Goal: Task Accomplishment & Management: Manage account settings

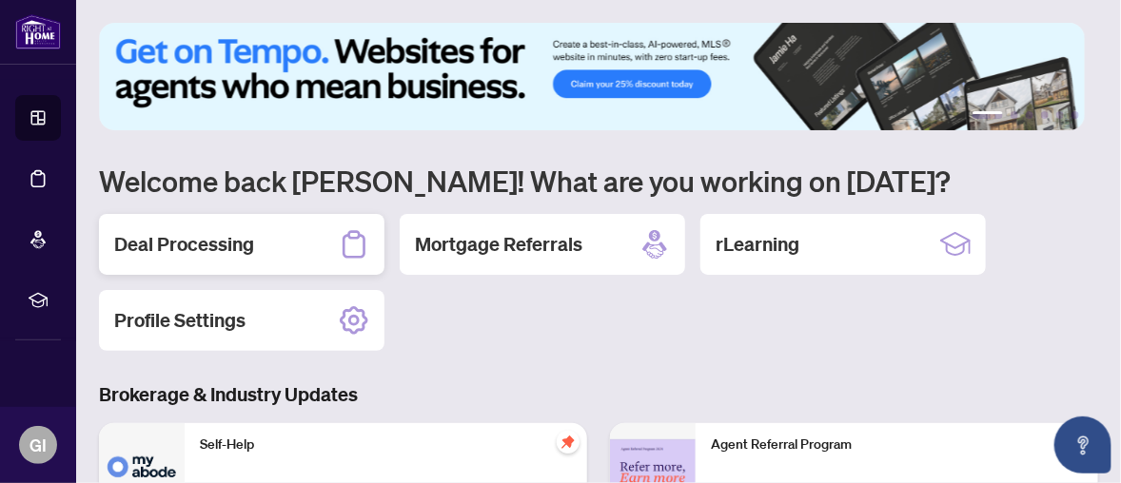
click at [259, 236] on div "Deal Processing" at bounding box center [241, 244] width 285 height 61
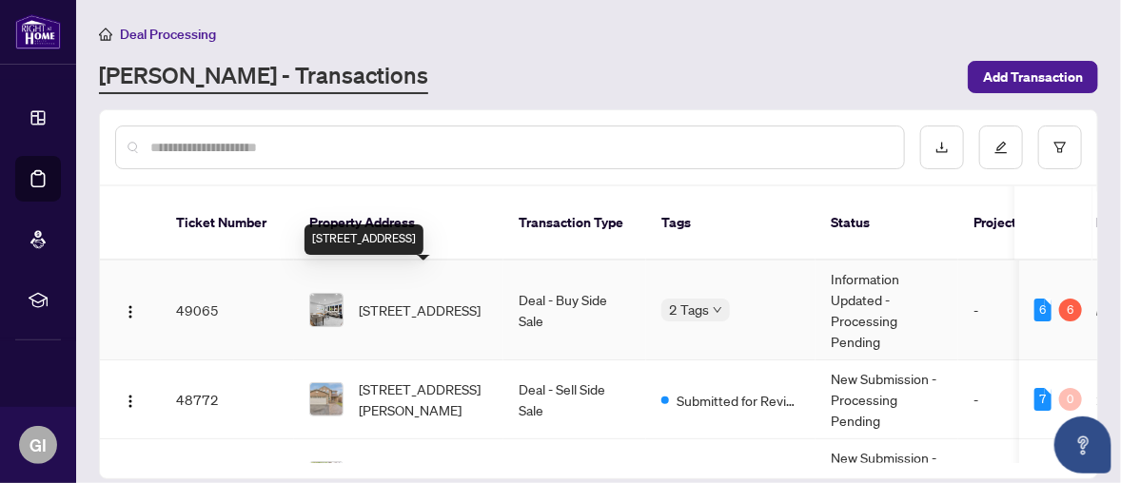
click at [420, 300] on span "[STREET_ADDRESS]" at bounding box center [420, 310] width 122 height 21
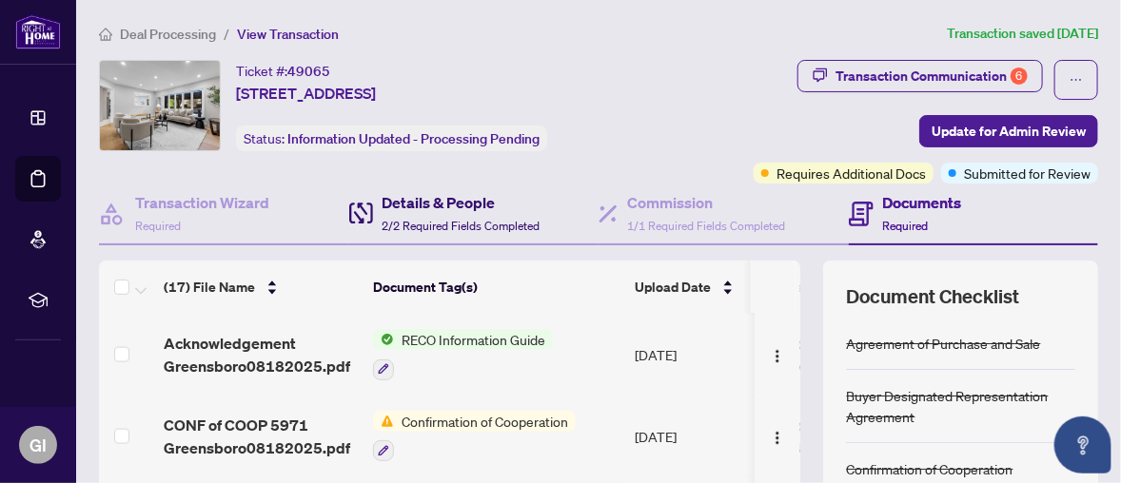
click at [425, 197] on h4 "Details & People" at bounding box center [461, 202] width 158 height 23
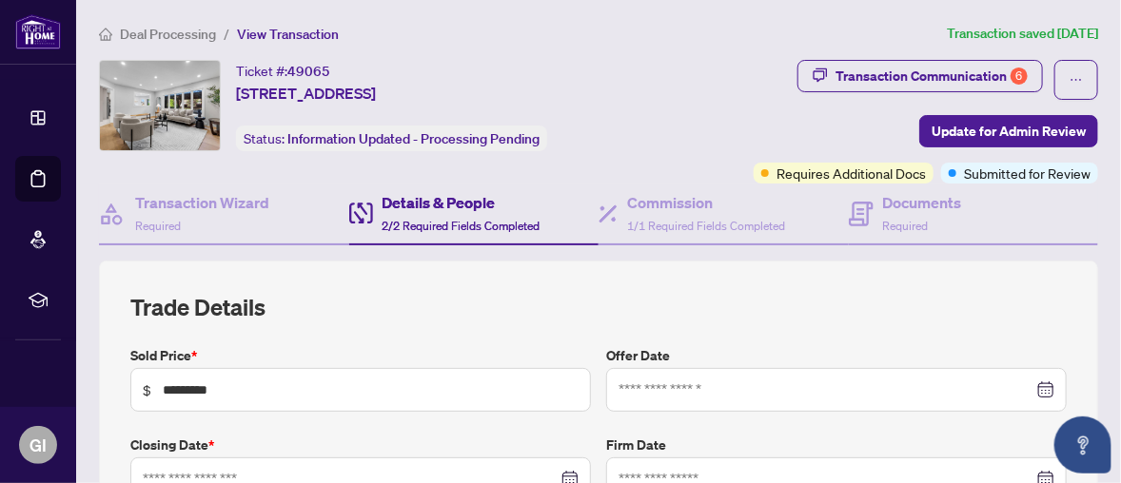
type input "**********"
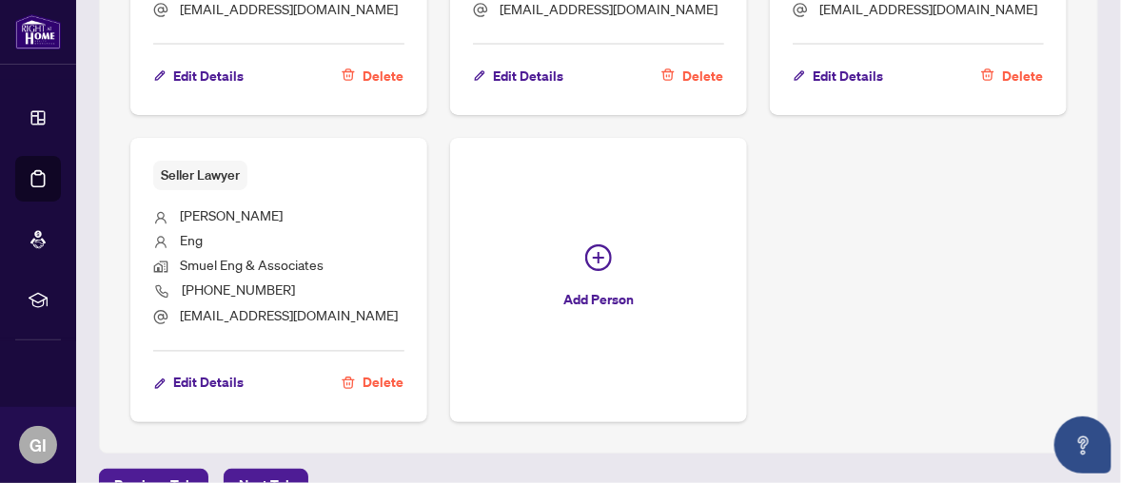
scroll to position [1046, 0]
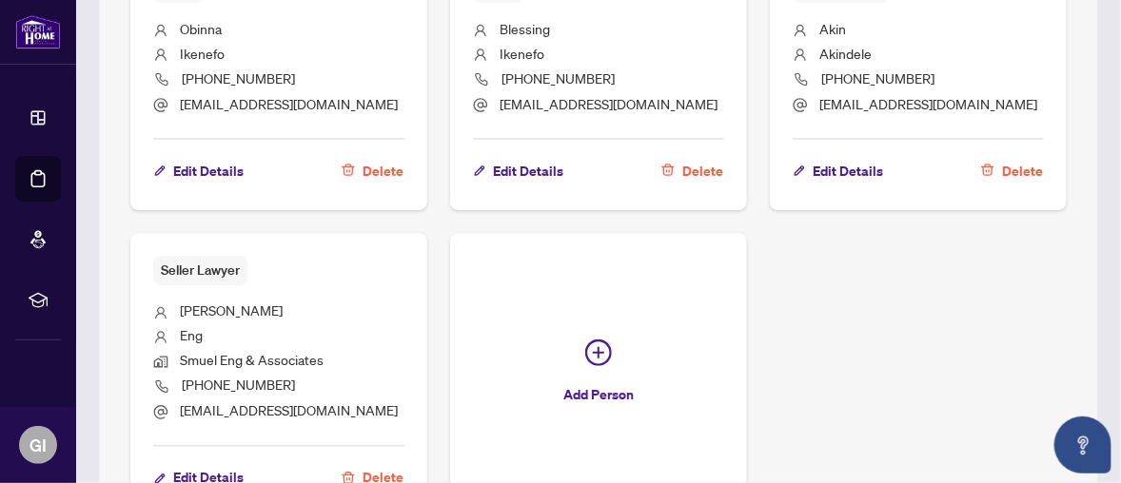
click at [305, 301] on li "[PERSON_NAME]" at bounding box center [278, 313] width 251 height 25
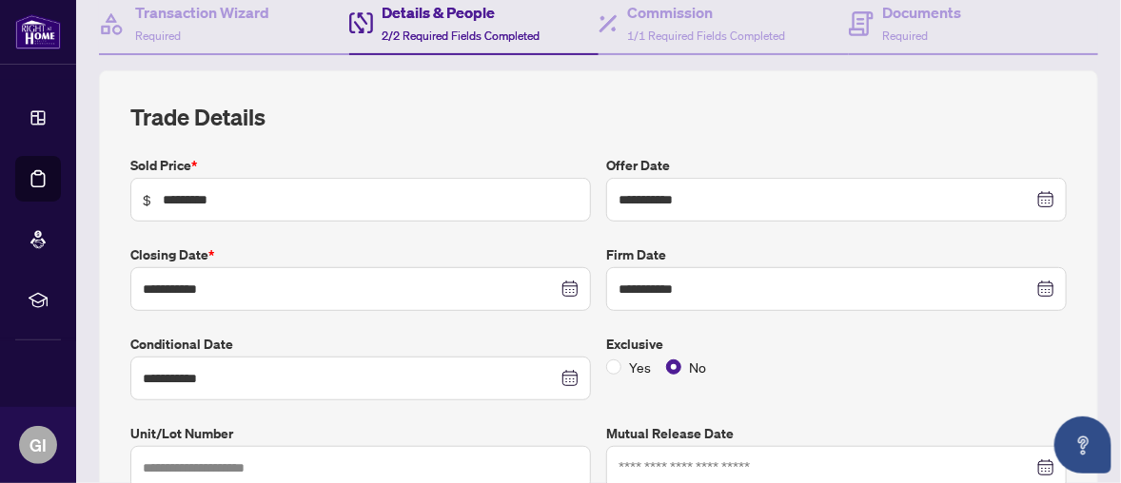
scroll to position [0, 0]
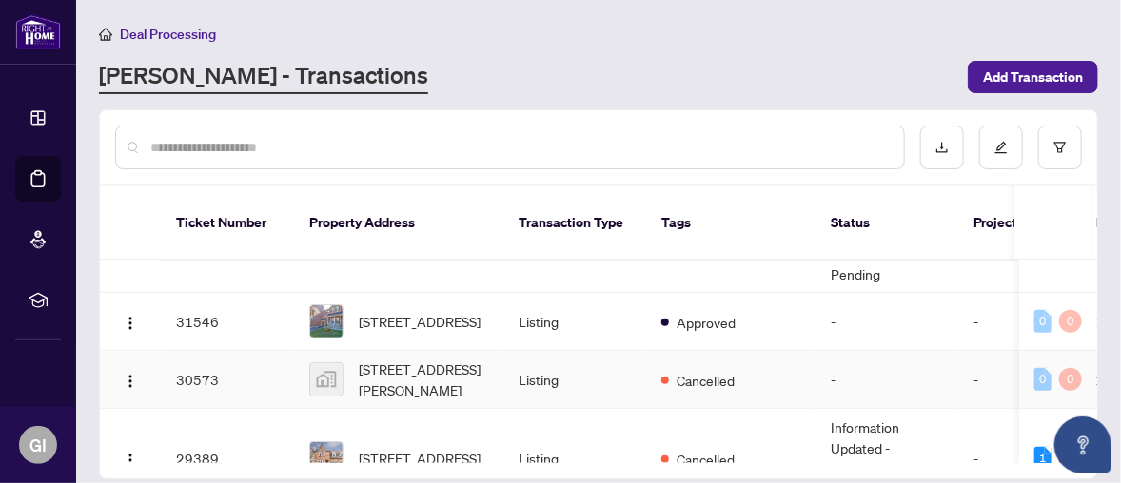
scroll to position [381, 0]
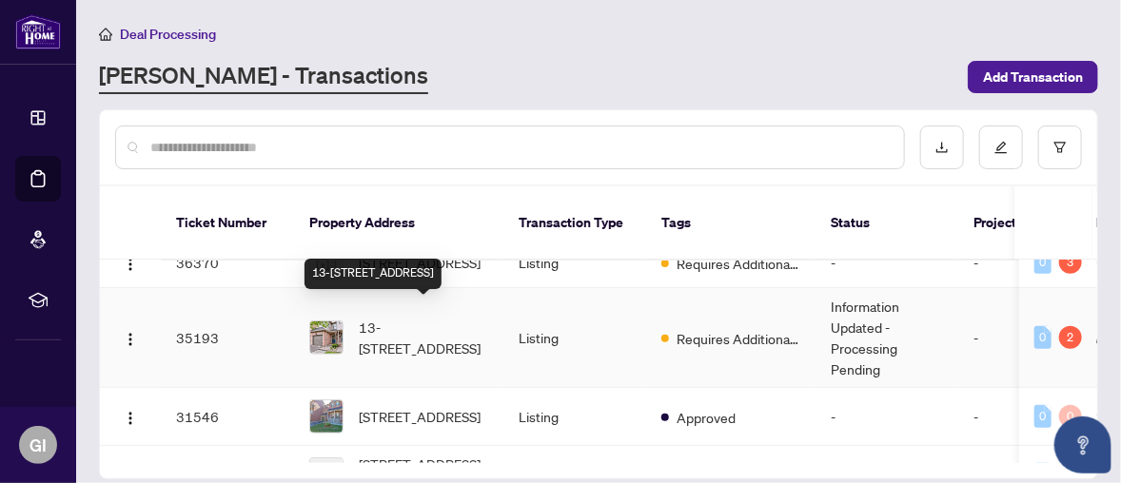
click at [398, 337] on span "13-[STREET_ADDRESS]" at bounding box center [423, 338] width 129 height 42
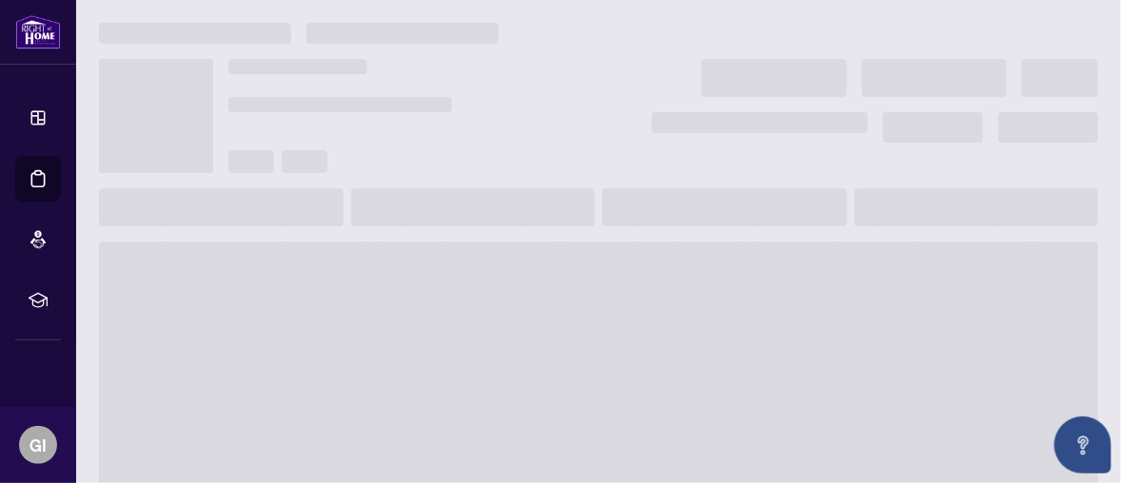
click at [398, 337] on span at bounding box center [598, 394] width 999 height 304
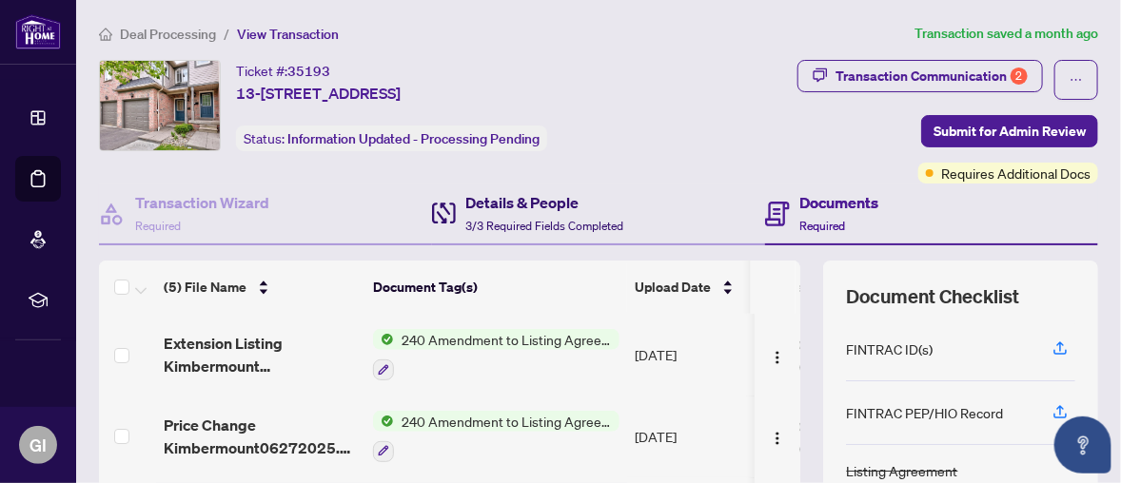
click at [530, 203] on h4 "Details & People" at bounding box center [544, 202] width 158 height 23
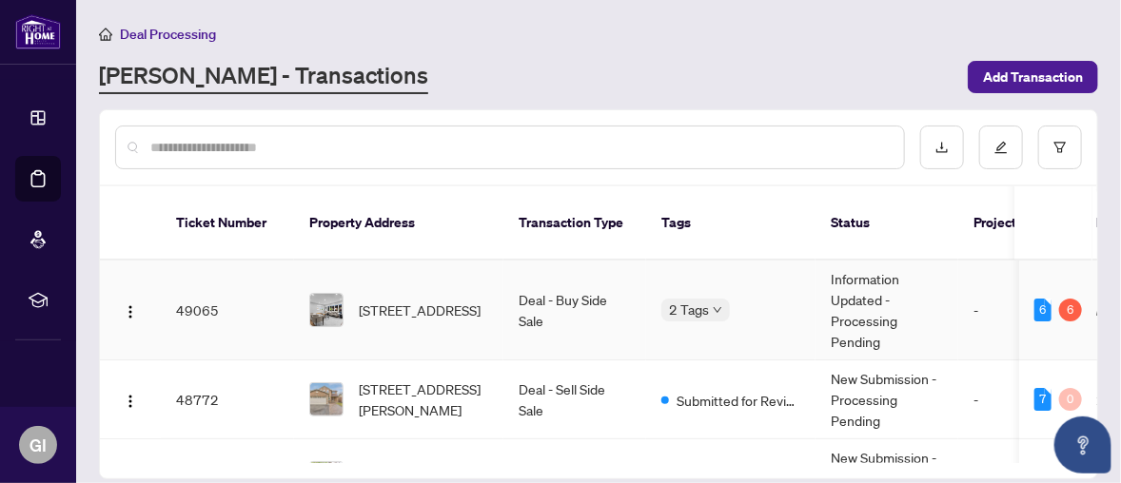
scroll to position [95, 0]
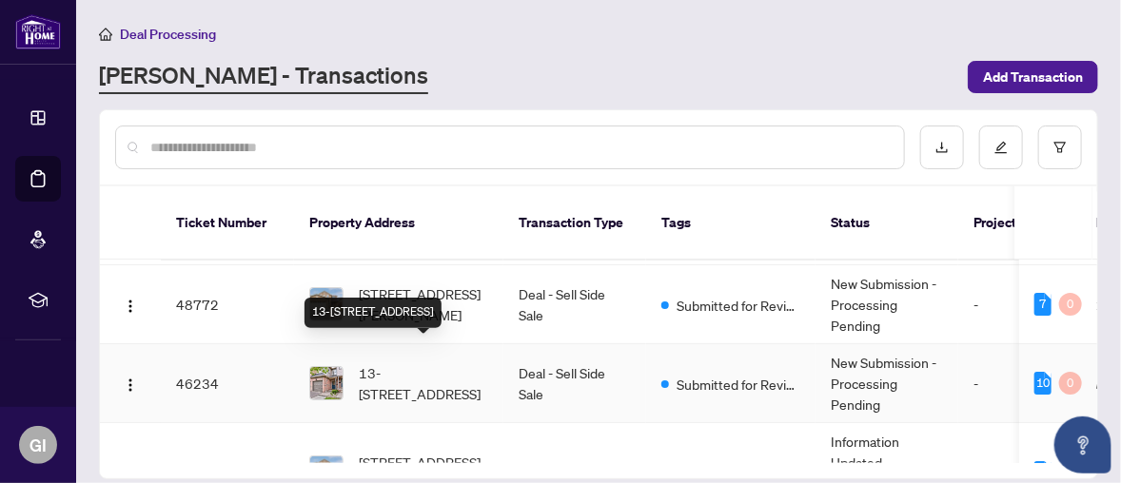
click at [406, 365] on span "13-[STREET_ADDRESS]" at bounding box center [423, 383] width 129 height 42
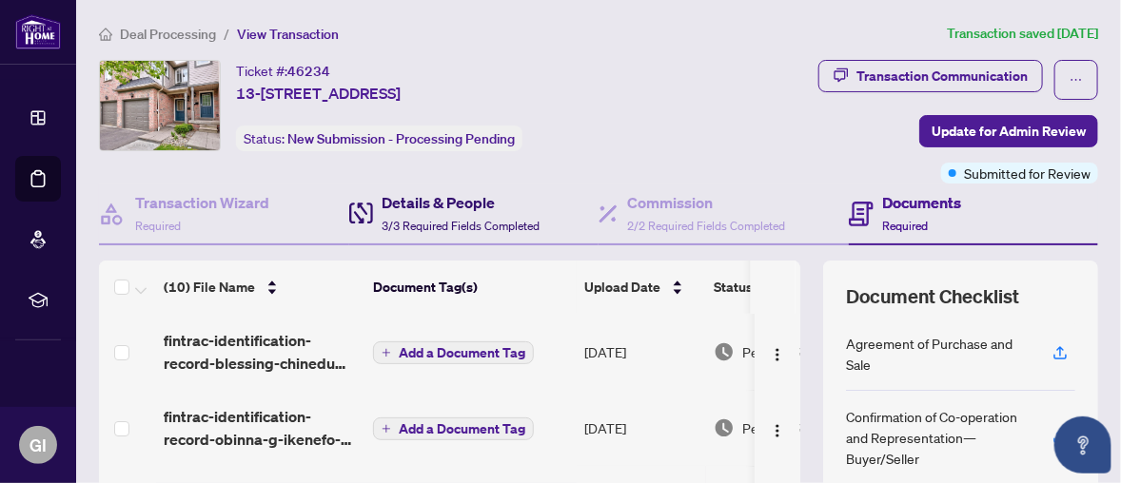
click at [427, 201] on h4 "Details & People" at bounding box center [461, 202] width 158 height 23
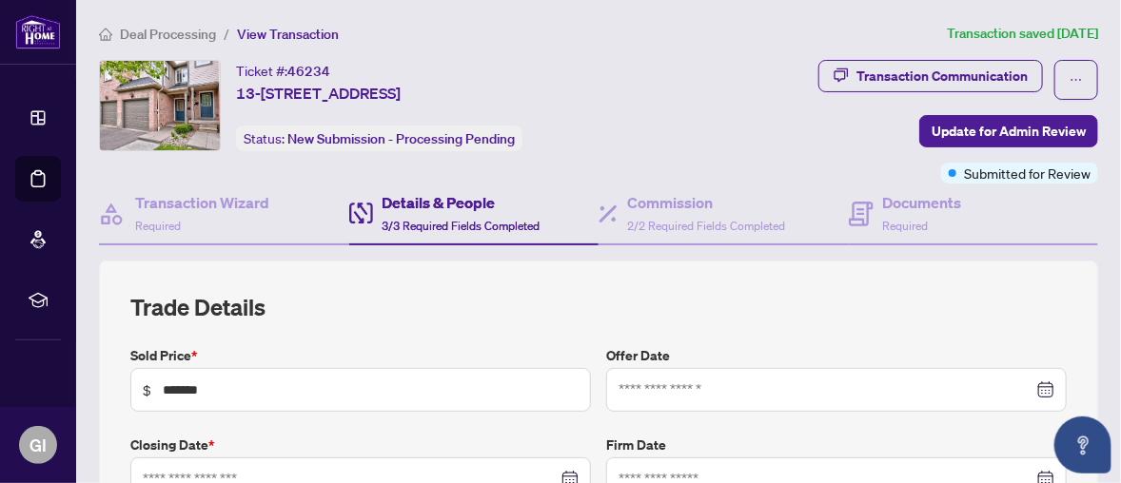
type input "**********"
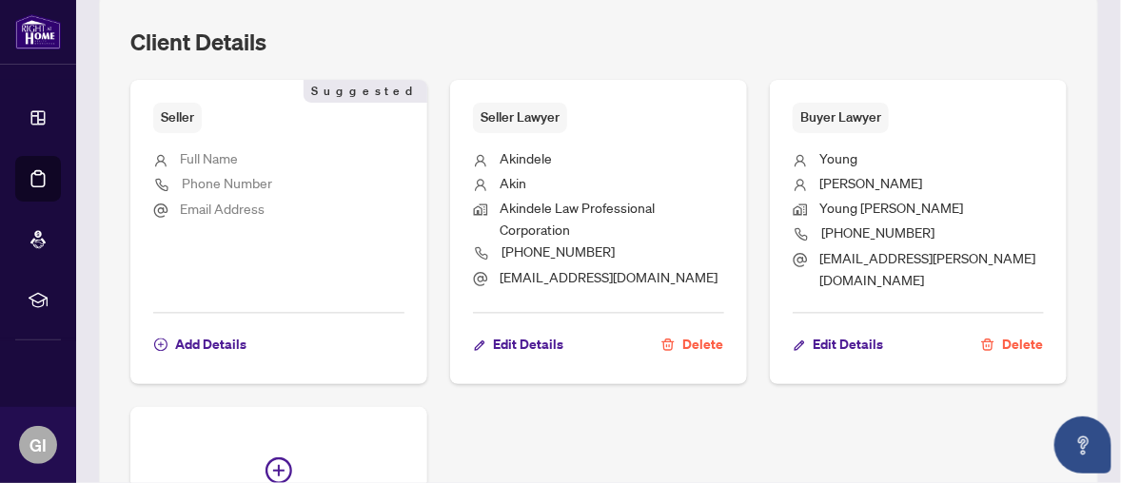
scroll to position [1028, 0]
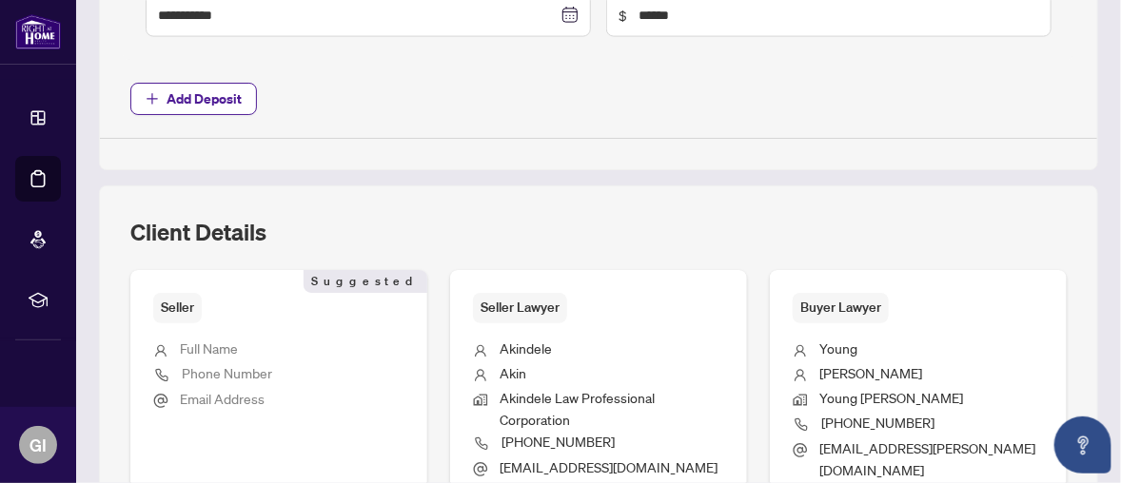
click at [215, 344] on span "Full Name" at bounding box center [209, 349] width 58 height 17
click at [182, 341] on span "Full Name" at bounding box center [209, 349] width 58 height 17
click at [245, 343] on li "Full Name" at bounding box center [278, 351] width 251 height 25
click at [185, 299] on span "Seller" at bounding box center [177, 307] width 49 height 29
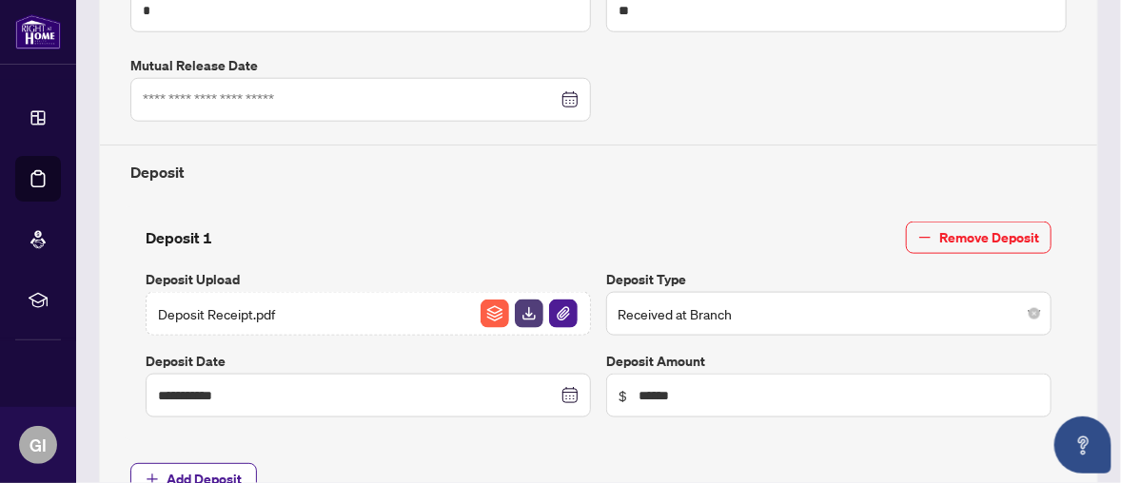
scroll to position [362, 0]
